Goal: Answer question/provide support: Share knowledge or assist other users

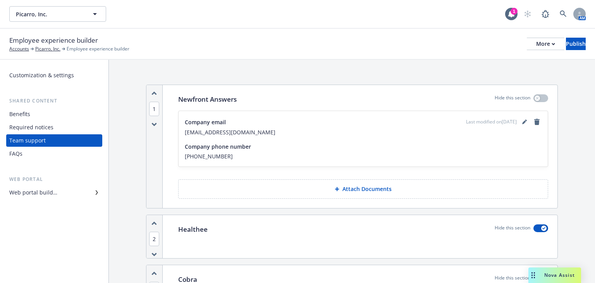
scroll to position [341, 0]
